Goal: Task Accomplishment & Management: Use online tool/utility

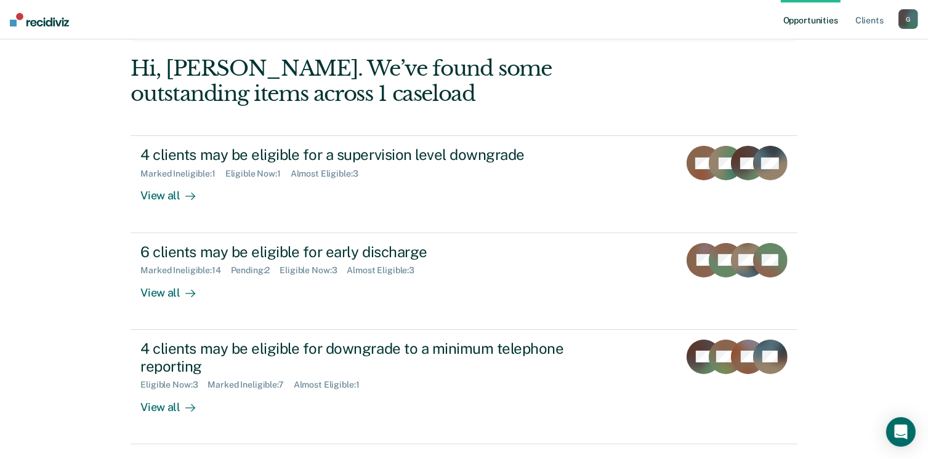
scroll to position [155, 0]
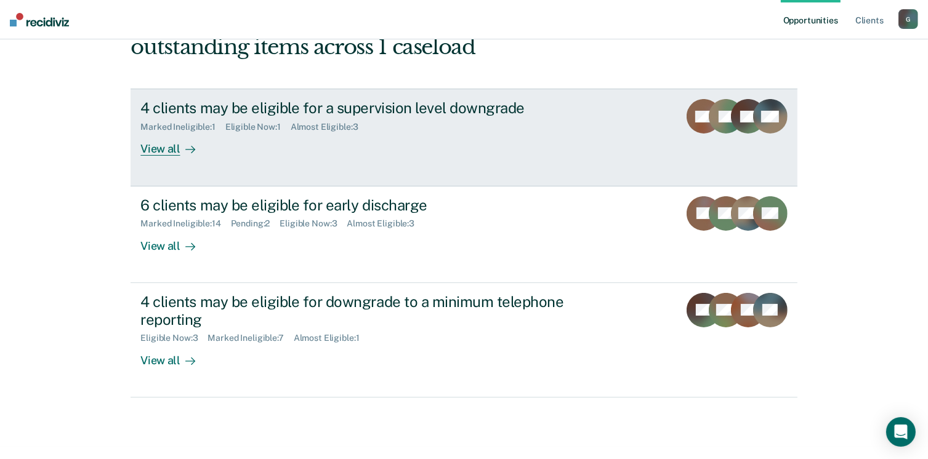
click at [145, 153] on div "View all" at bounding box center [174, 144] width 69 height 24
